Goal: Task Accomplishment & Management: Complete application form

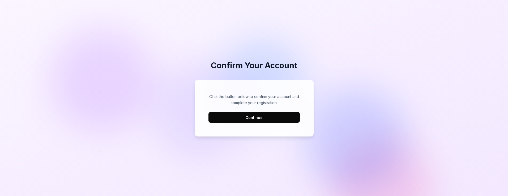
click at [289, 121] on button "Continue" at bounding box center [254, 117] width 91 height 11
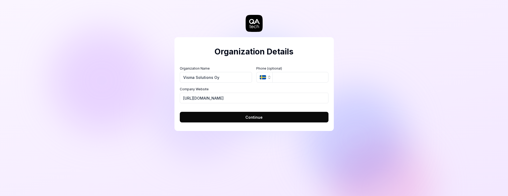
type input "Visma Solutions Oy"
click at [268, 80] on button "SE" at bounding box center [264, 77] width 16 height 11
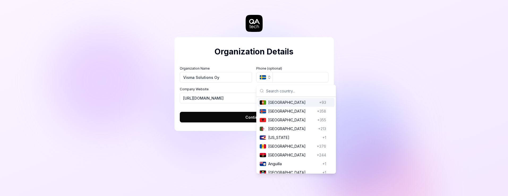
type input "f"
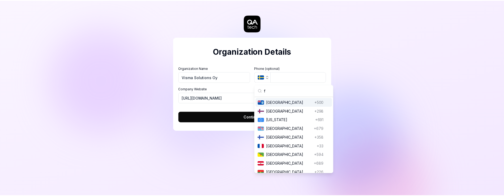
scroll to position [41, 0]
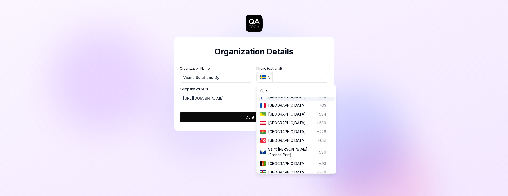
click at [274, 99] on span "[GEOGRAPHIC_DATA]" at bounding box center [291, 97] width 47 height 6
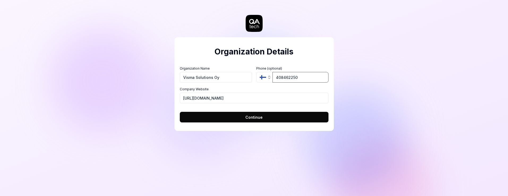
type input "408462250"
click at [238, 99] on input "[URL][DOMAIN_NAME]" at bounding box center [254, 98] width 149 height 11
paste input "Visma Solutions Oy"
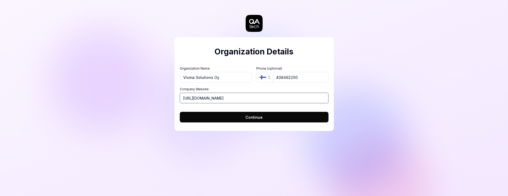
click at [220, 98] on input "[URL][DOMAIN_NAME]" at bounding box center [254, 98] width 149 height 11
paste input "[DOMAIN_NAME][URL]"
type input "[URL][DOMAIN_NAME]"
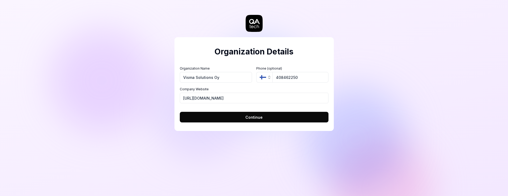
click at [363, 96] on div "Organization Details Organization Name Visma Solutions Oy Organization Logo (Sq…" at bounding box center [254, 98] width 508 height 196
click at [269, 116] on button "Continue" at bounding box center [254, 117] width 149 height 11
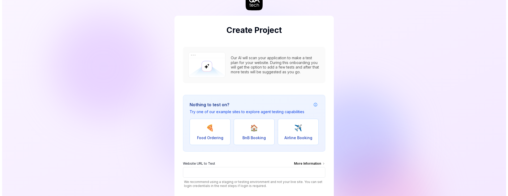
scroll to position [52, 0]
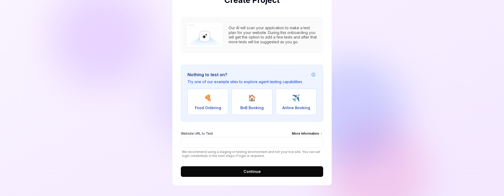
click at [309, 134] on div "More Information" at bounding box center [307, 134] width 31 height 6
click at [309, 137] on input "Website URL to Test More Information" at bounding box center [252, 142] width 142 height 11
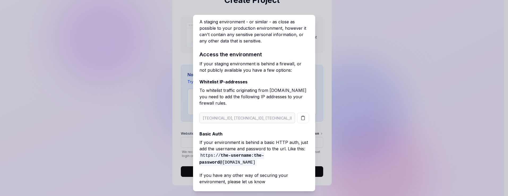
scroll to position [27, 0]
